Goal: Task Accomplishment & Management: Manage account settings

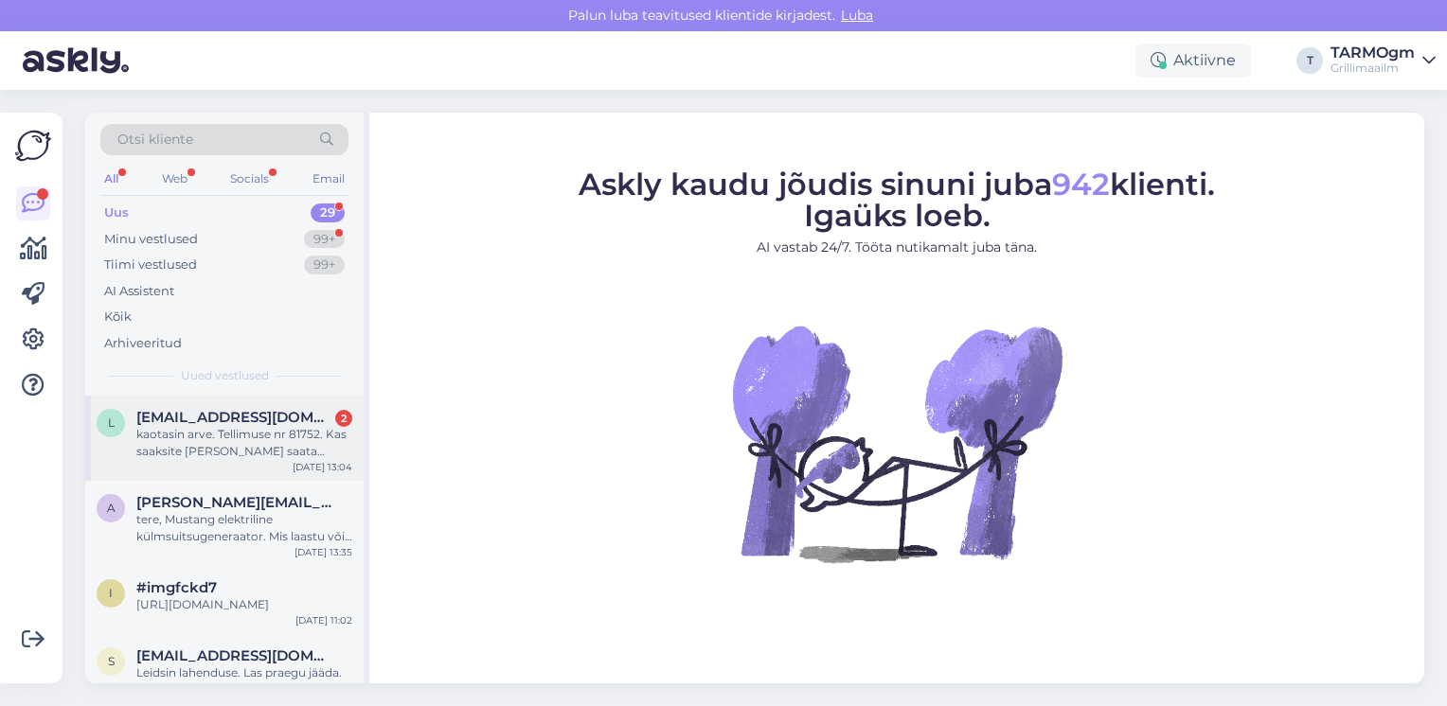
click at [231, 427] on div "kaotasin arve. Tellimuse nr 81752. Kas saaksite [PERSON_NAME] saata [EMAIL_ADDR…" at bounding box center [244, 443] width 216 height 34
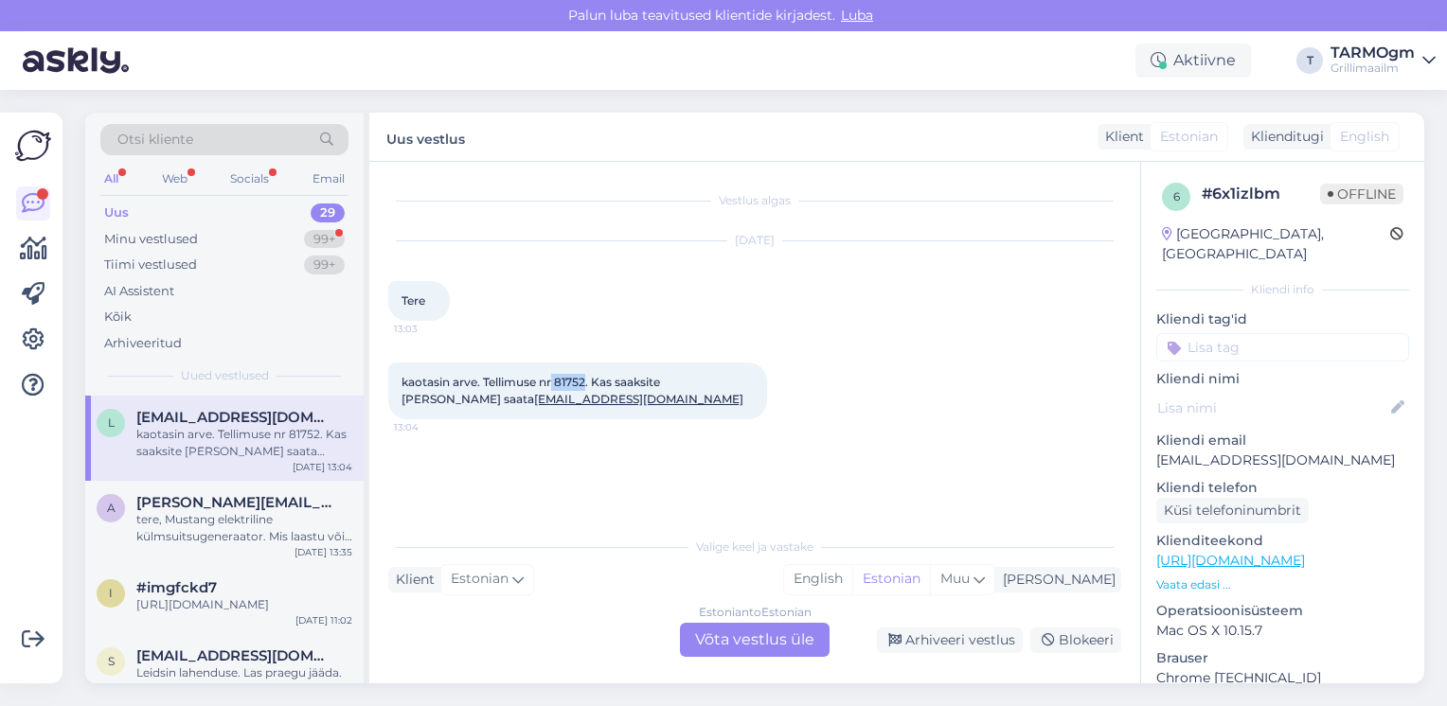
drag, startPoint x: 555, startPoint y: 381, endPoint x: 586, endPoint y: 381, distance: 31.2
click at [586, 381] on span "kaotasin arve. Tellimuse nr 81752. Kas saaksite [PERSON_NAME] saata [EMAIL_ADDR…" at bounding box center [572, 390] width 342 height 31
click at [284, 437] on div "kaotasin arve. Tellimuse nr 81752. Kas saaksite [PERSON_NAME] saata [EMAIL_ADDR…" at bounding box center [244, 443] width 216 height 34
click at [981, 642] on div "Arhiveeri vestlus" at bounding box center [950, 641] width 146 height 26
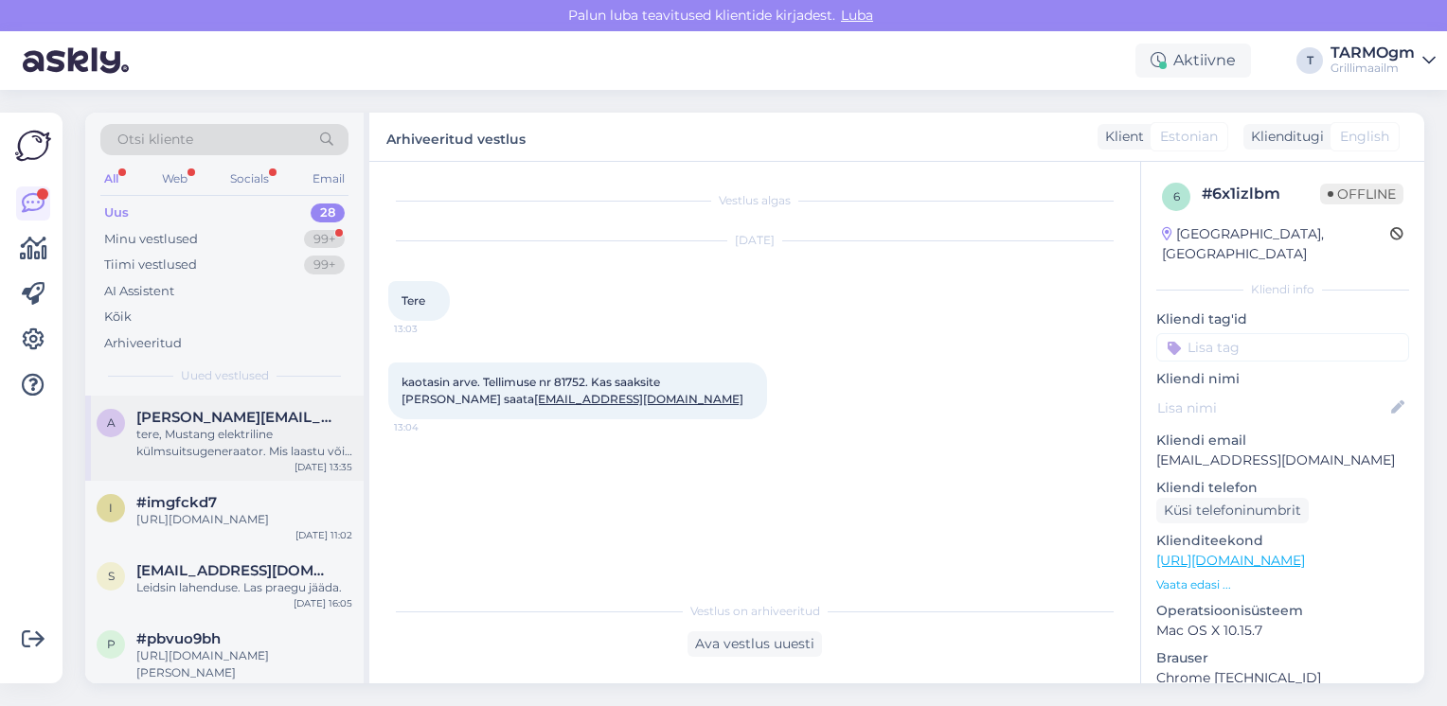
click at [227, 438] on div "tere, Mustang elektriline külmsuitsugeneraator. Mis laastu või puru vajab? Kaua…" at bounding box center [244, 443] width 216 height 34
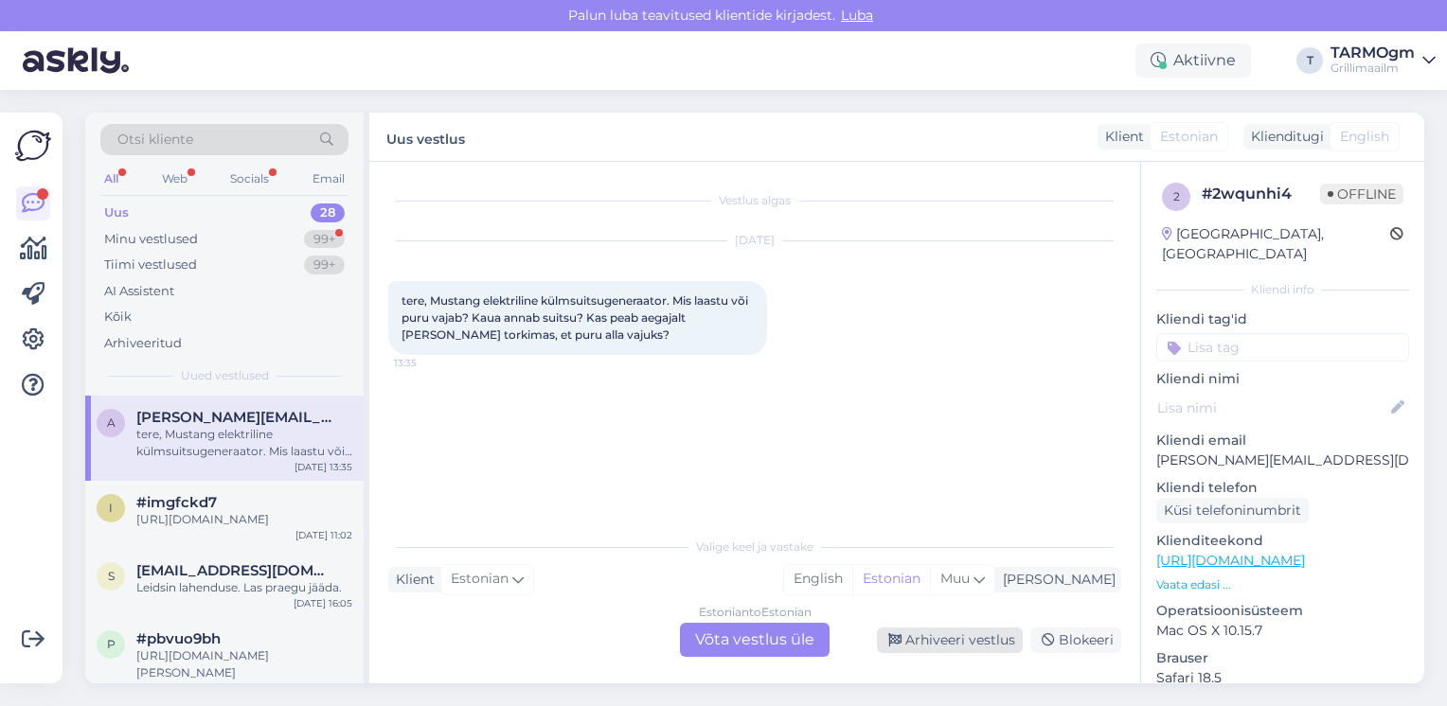
click at [932, 642] on div "Arhiveeri vestlus" at bounding box center [950, 641] width 146 height 26
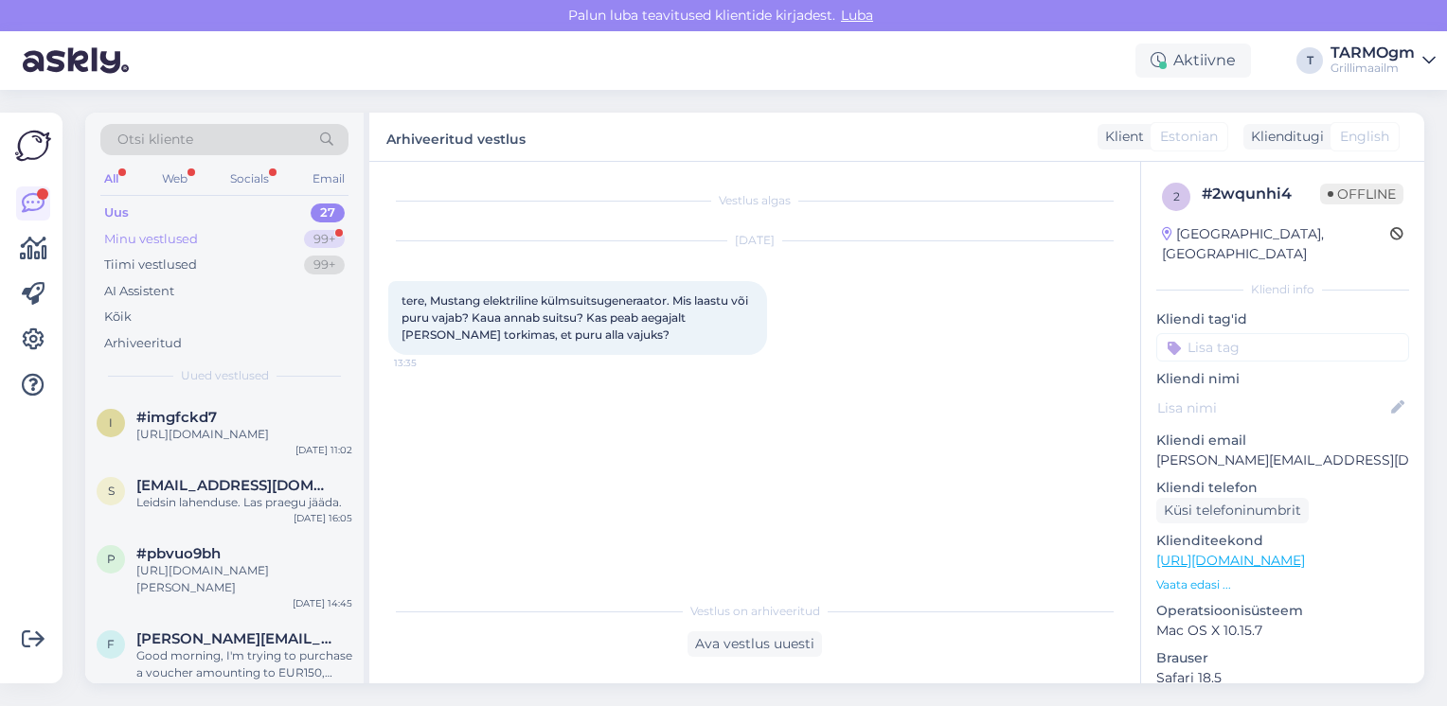
click at [201, 239] on div "Minu vestlused 99+" at bounding box center [224, 239] width 248 height 27
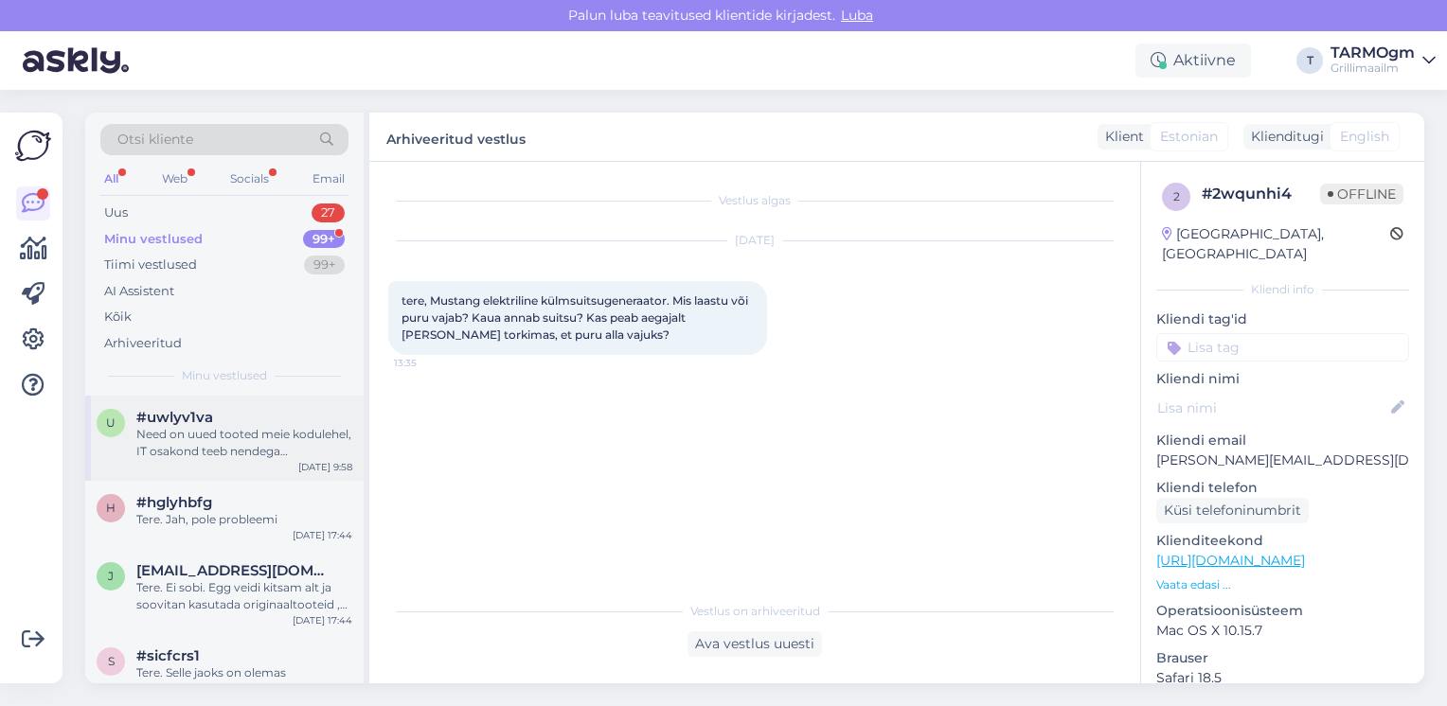
click at [212, 437] on div "Need on uued tooted meie kodulehel, IT osakond teeb nendega [PERSON_NAME], usun…" at bounding box center [244, 443] width 216 height 34
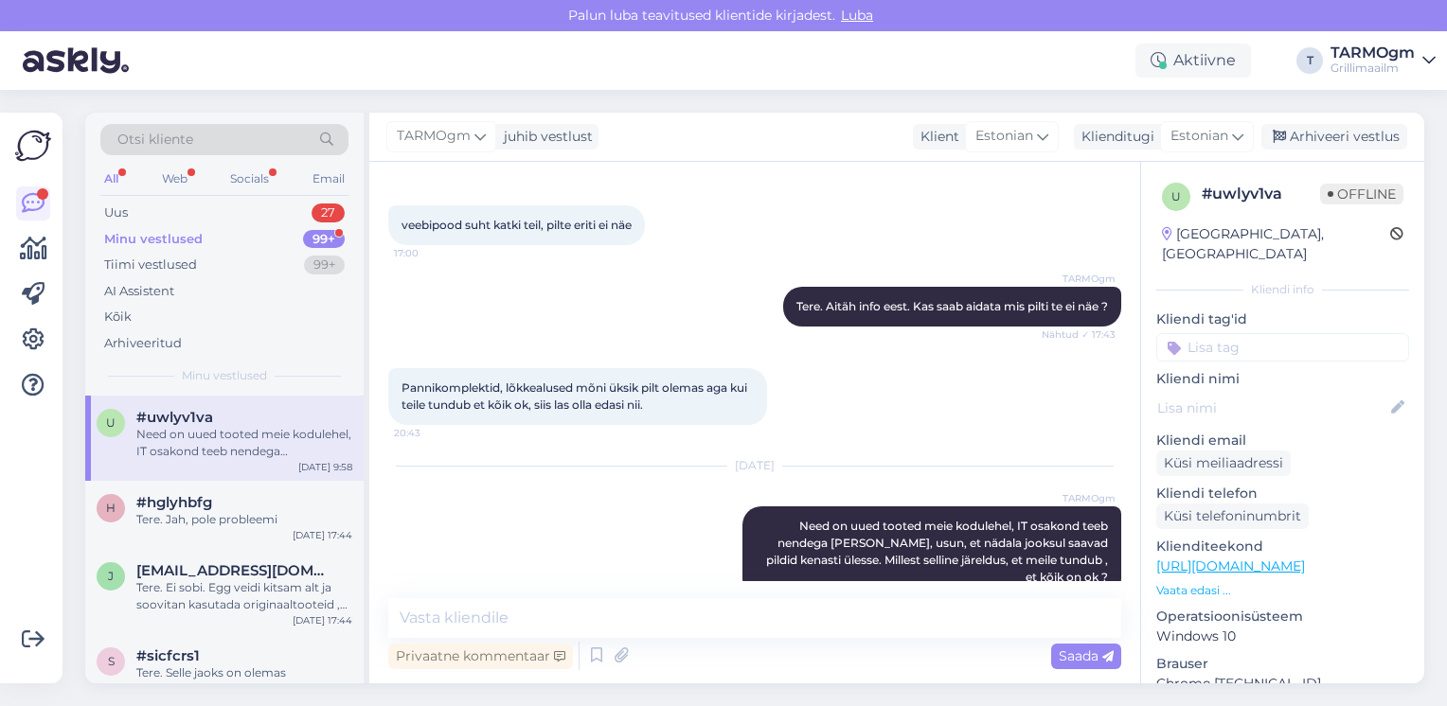
scroll to position [112, 0]
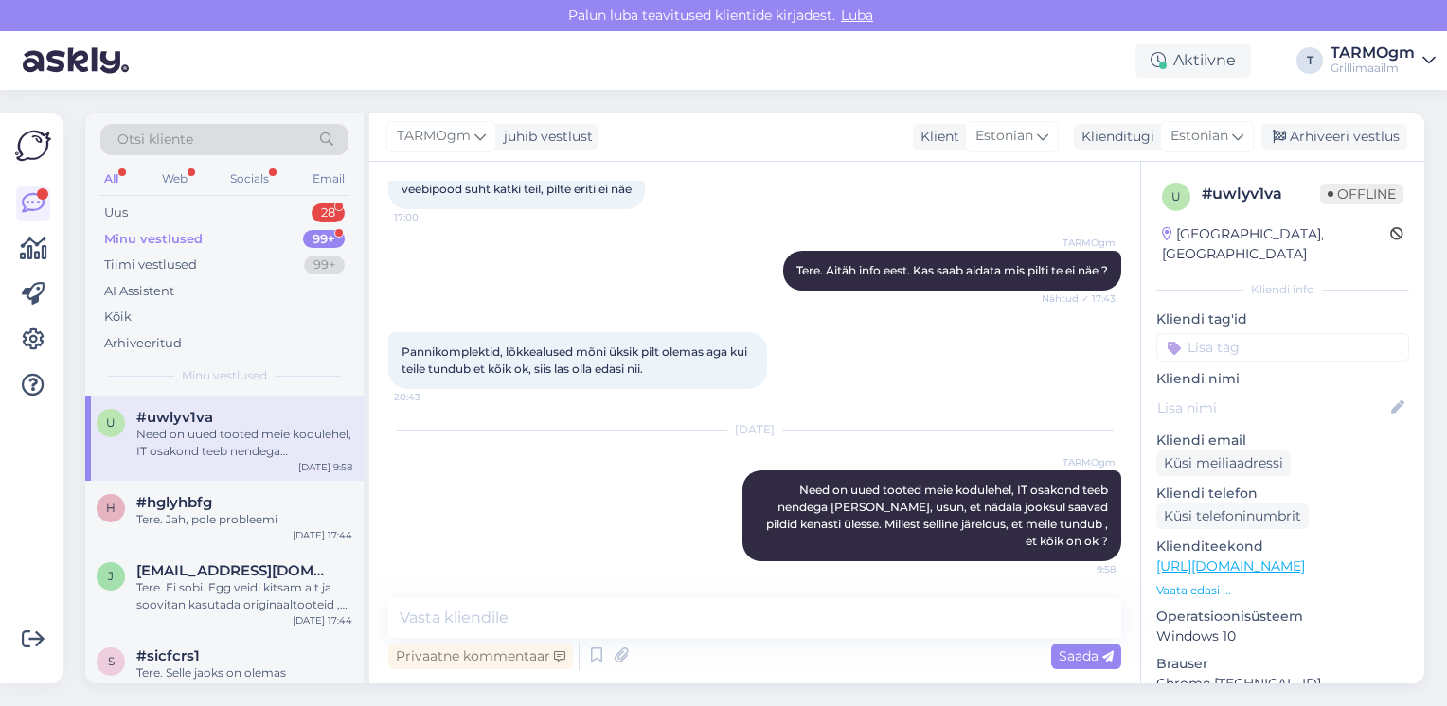
click at [181, 233] on div "Minu vestlused" at bounding box center [153, 239] width 98 height 19
click at [199, 208] on div "Uus 28" at bounding box center [224, 213] width 248 height 27
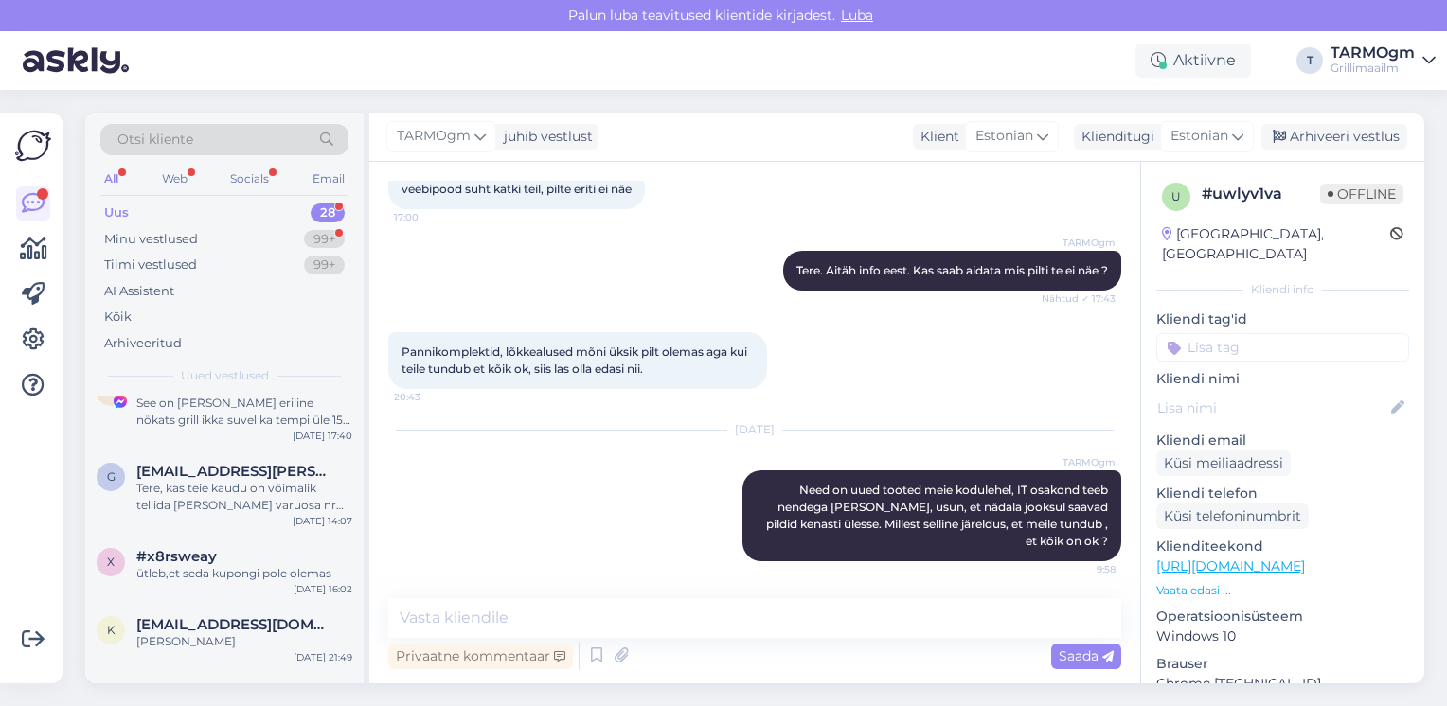
scroll to position [663, 0]
